Goal: Find specific page/section: Find specific page/section

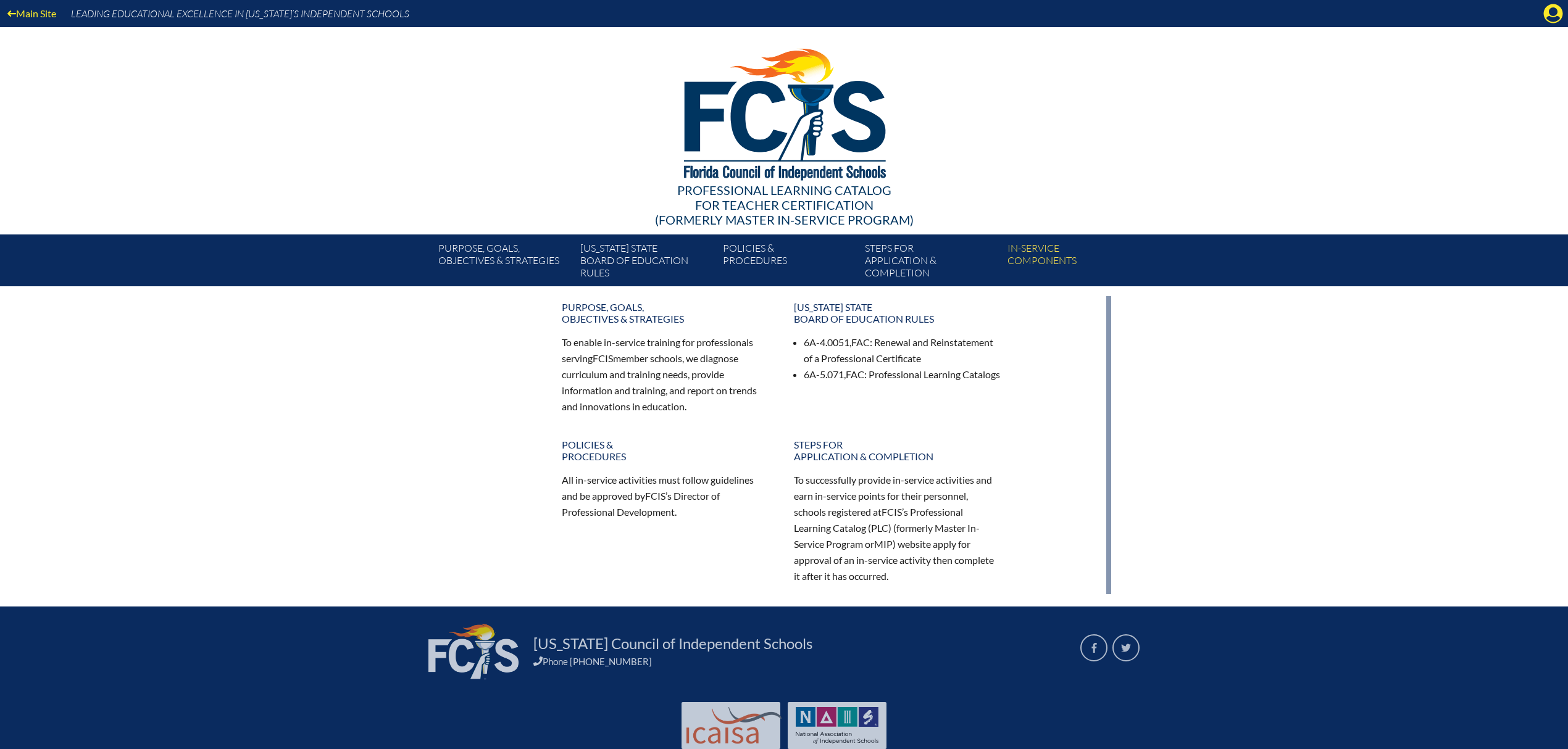
click at [1564, 15] on div "Main Site Leading Educational Excellence in Florida’s Independent Schools" at bounding box center [784, 14] width 1568 height 27
click at [1556, 15] on icon at bounding box center [1554, 14] width 19 height 19
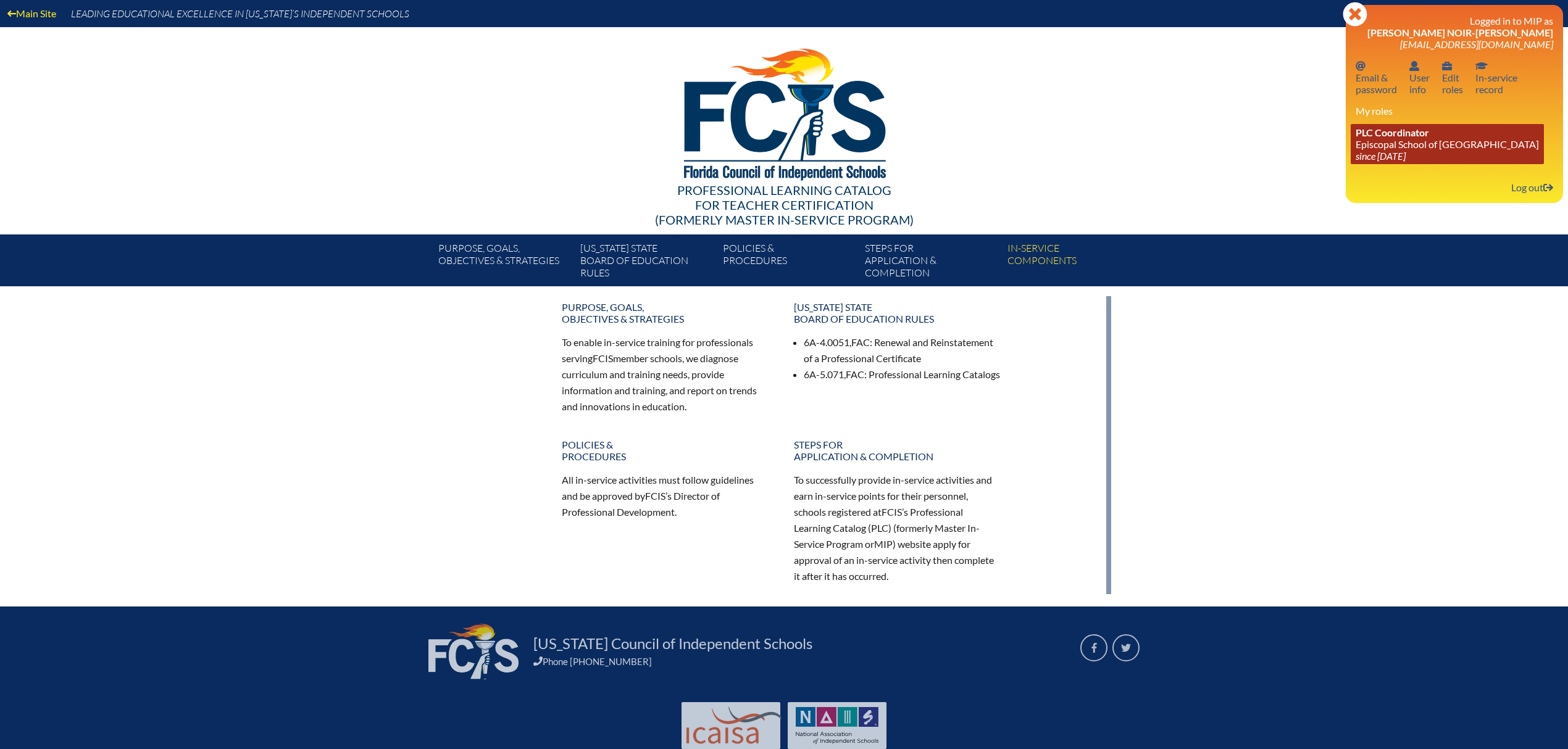
click at [1435, 151] on link "PLC Coordinator Episcopal School of Jacksonville since 2024 Jun 24" at bounding box center [1447, 143] width 193 height 40
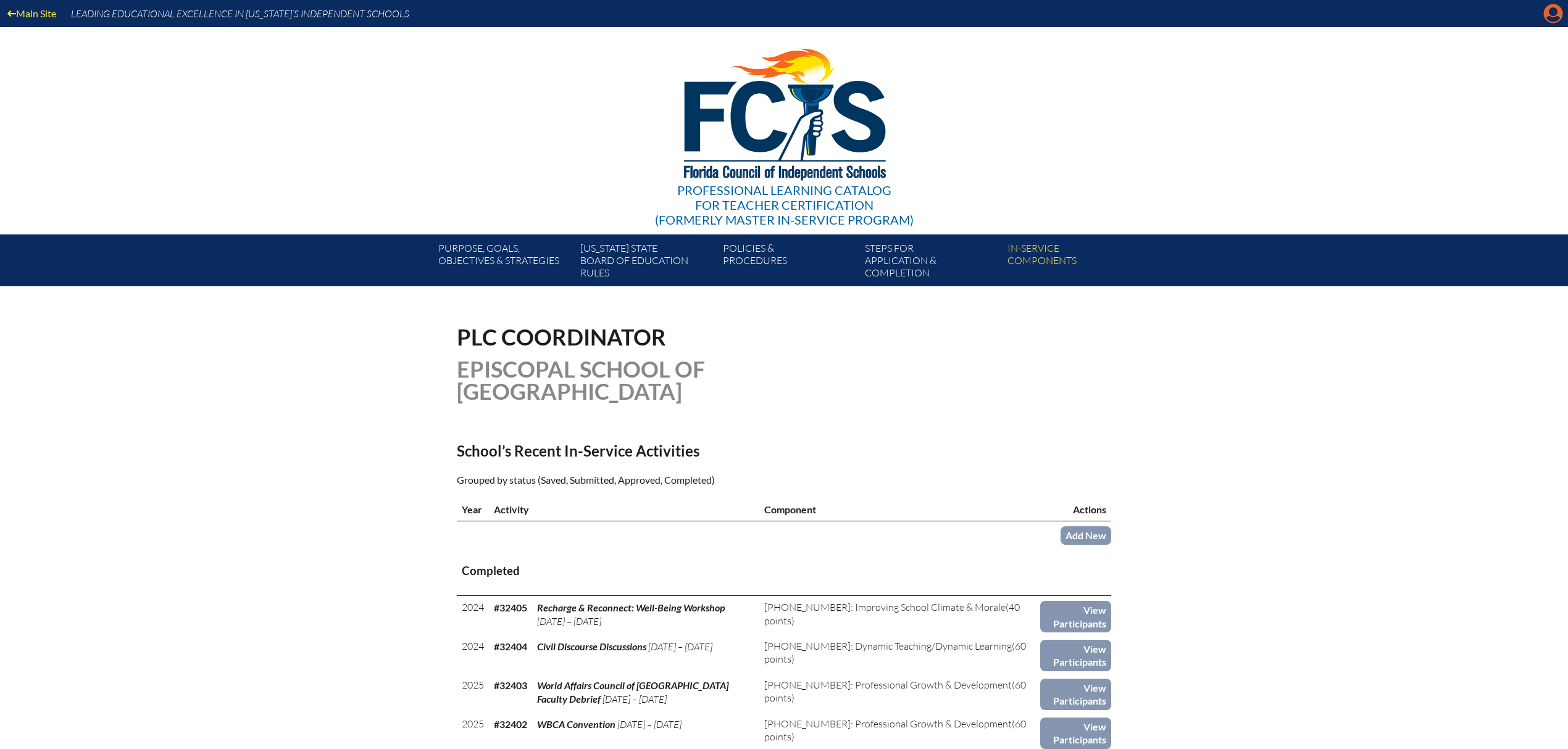
click at [1549, 19] on icon "Manage account" at bounding box center [1553, 14] width 19 height 19
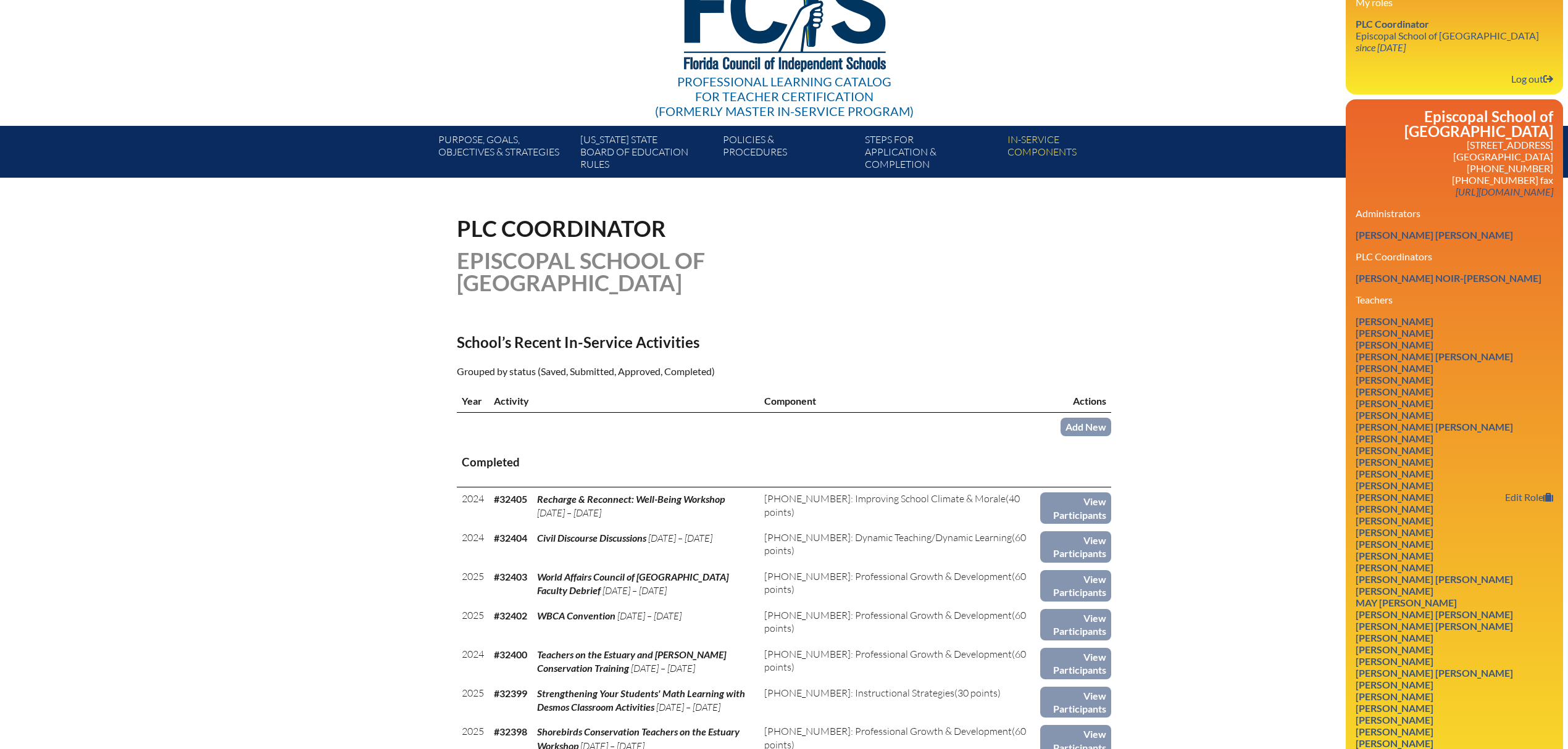
scroll to position [144, 0]
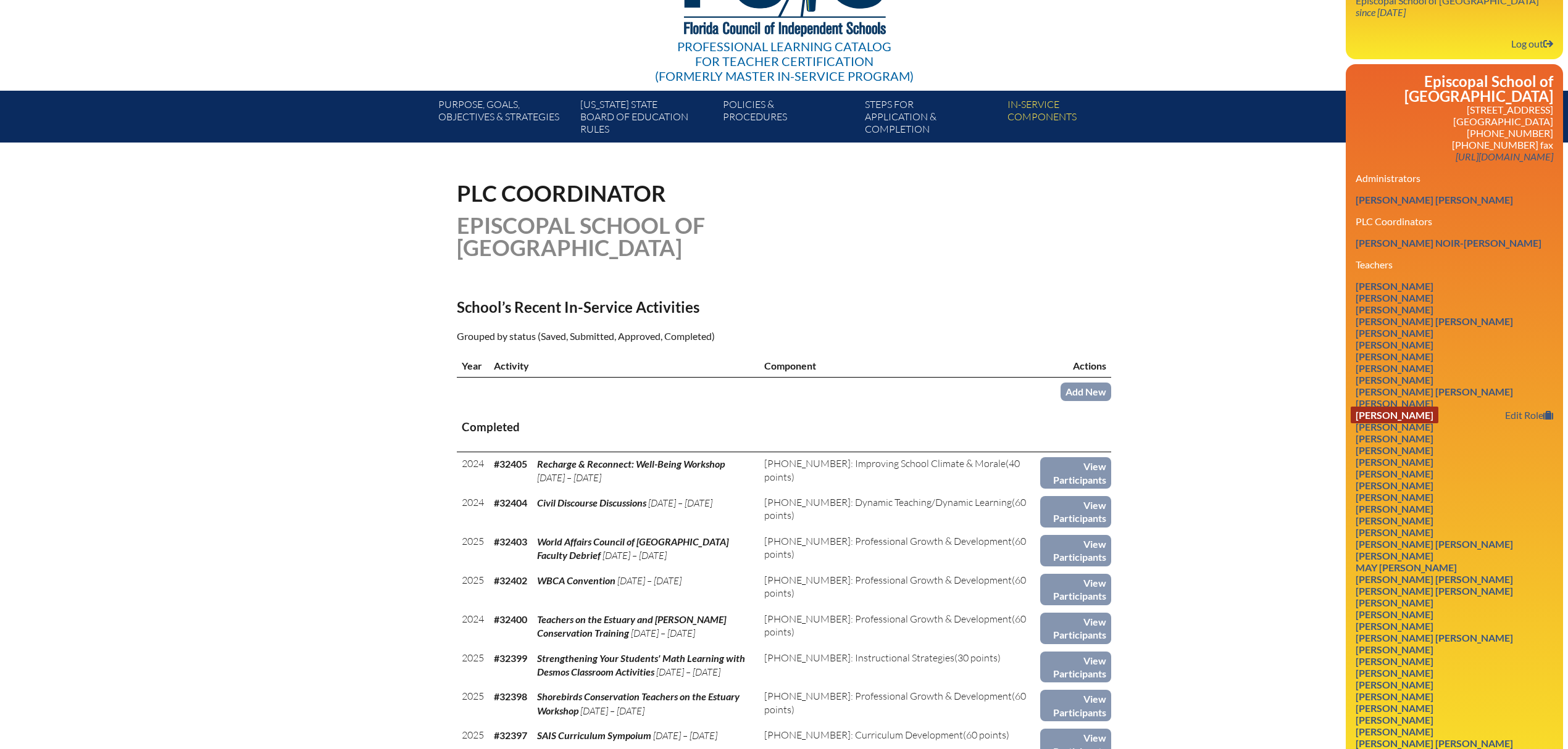
click at [1414, 424] on link "Rebekah L Dix" at bounding box center [1395, 415] width 88 height 17
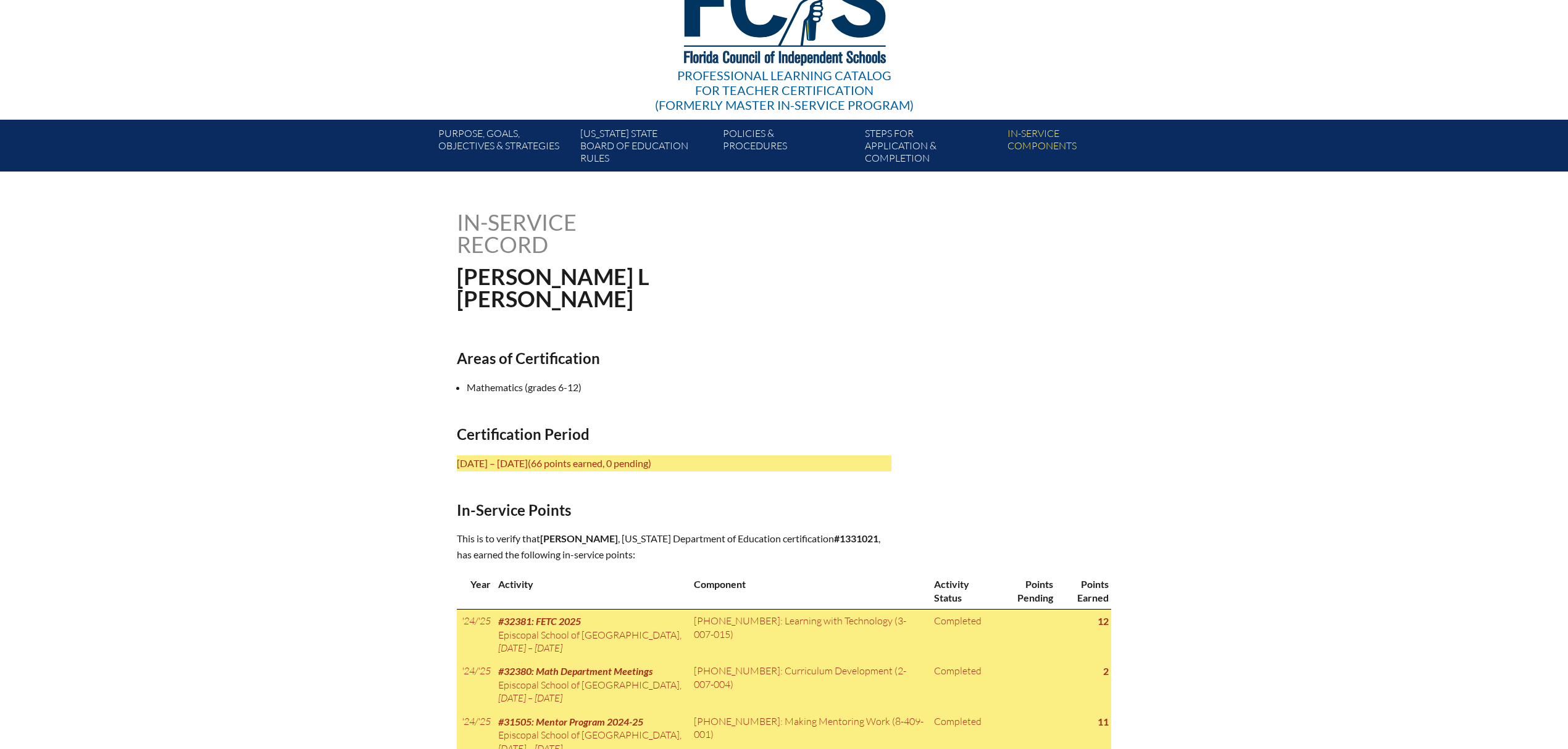
scroll to position [87, 0]
